Goal: Navigation & Orientation: Find specific page/section

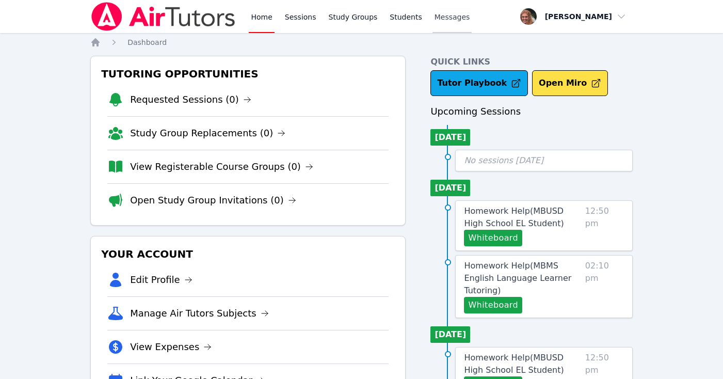
click at [444, 16] on span "Messages" at bounding box center [453, 17] width 36 height 10
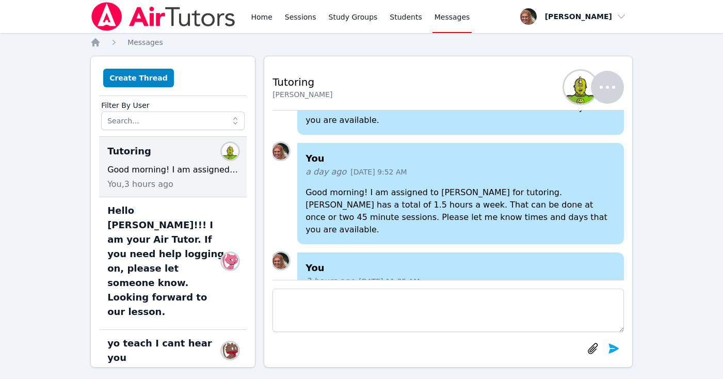
scroll to position [-80, 0]
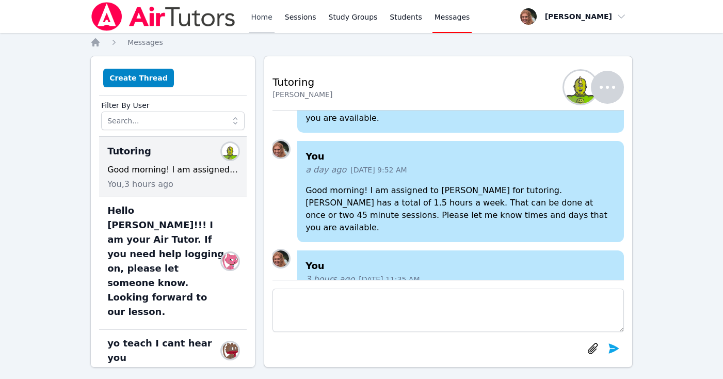
click at [263, 18] on link "Home" at bounding box center [261, 16] width 25 height 33
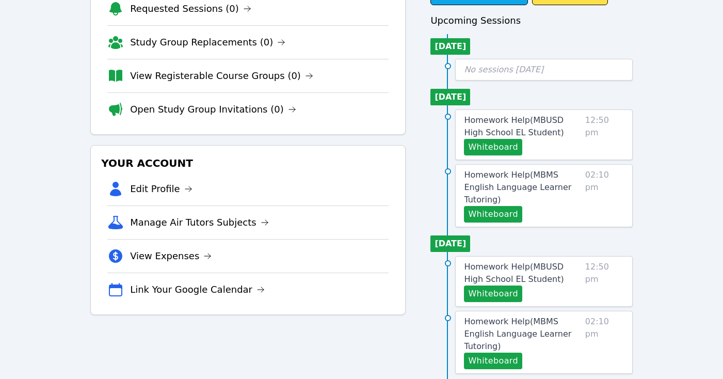
scroll to position [93, 0]
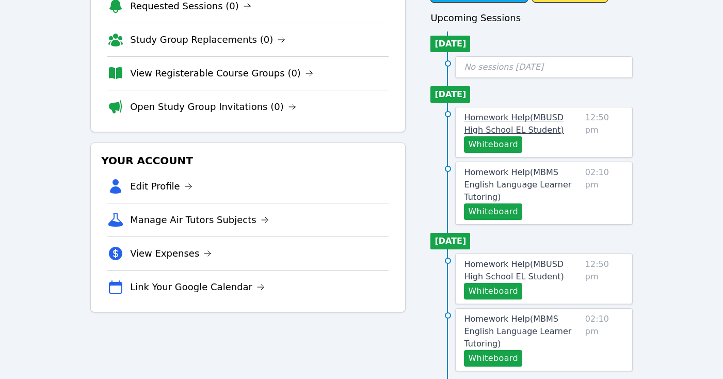
click at [538, 117] on span "Homework Help ( MBUSD High School EL Student )" at bounding box center [514, 124] width 100 height 22
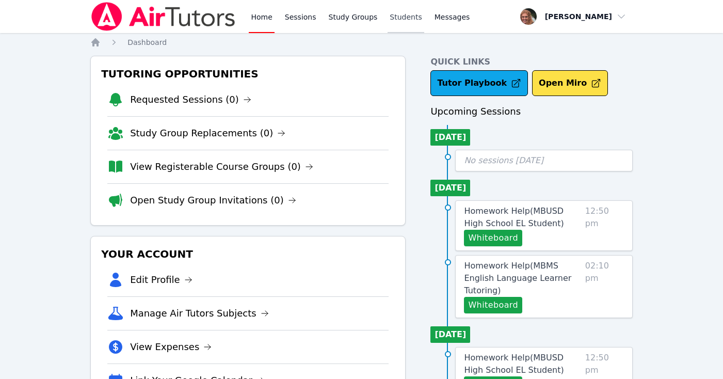
click at [389, 19] on link "Students" at bounding box center [406, 16] width 36 height 33
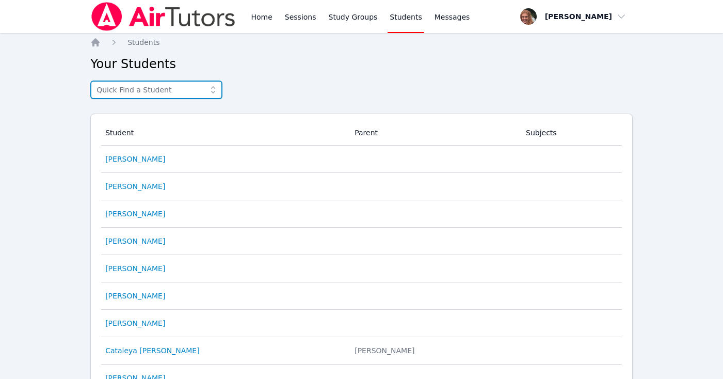
click at [172, 91] on input "text" at bounding box center [156, 90] width 132 height 19
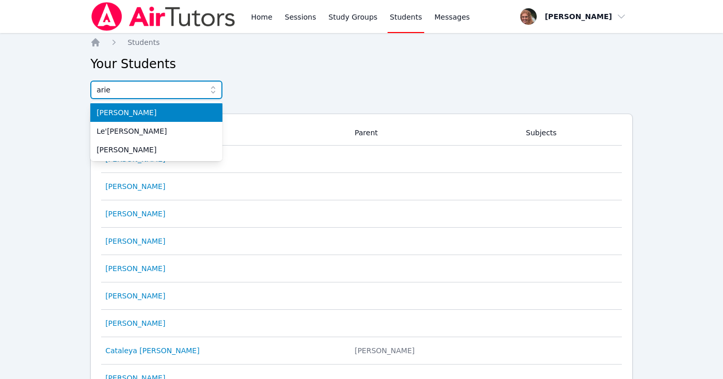
type input "arie"
click at [125, 114] on span "[PERSON_NAME]" at bounding box center [157, 112] width 120 height 10
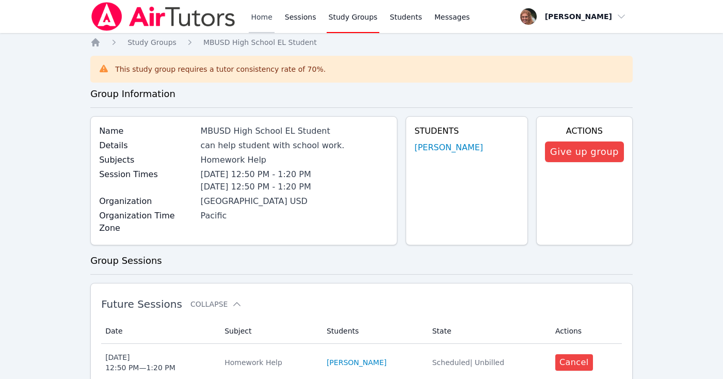
click at [264, 14] on link "Home" at bounding box center [261, 16] width 25 height 33
